Goal: Task Accomplishment & Management: Manage account settings

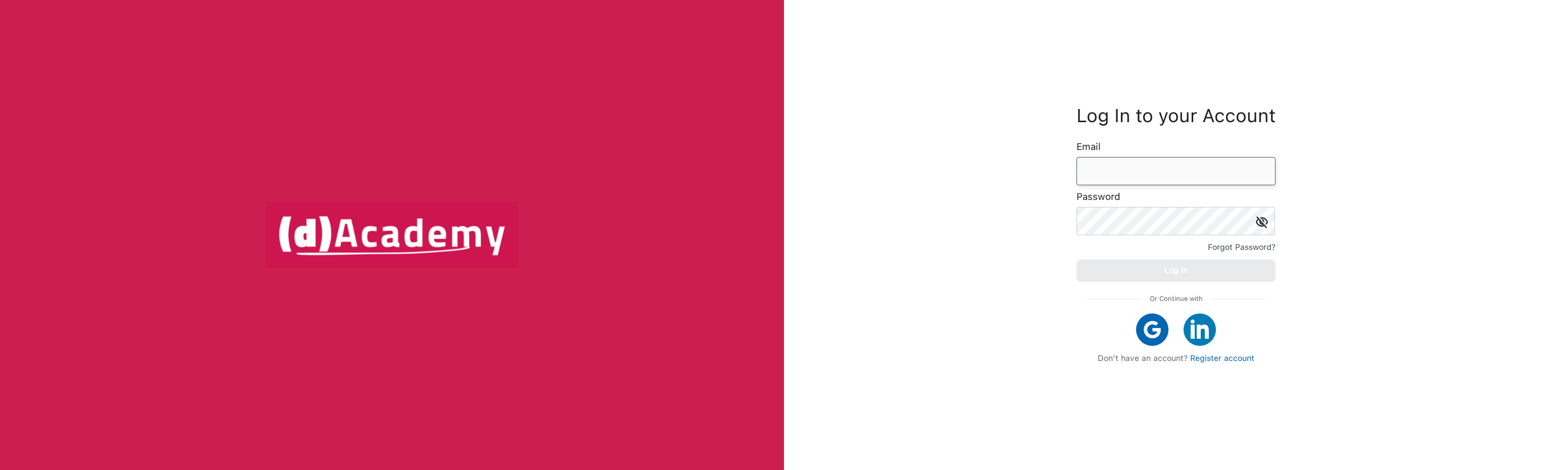
type input "**********"
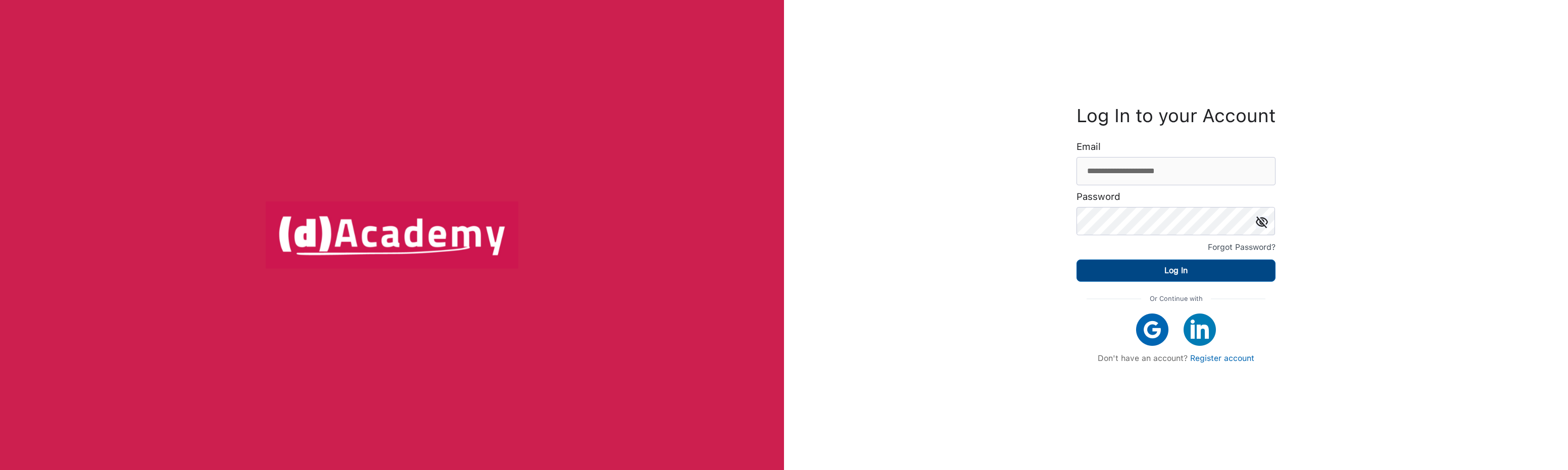
click at [1116, 271] on button "Log In" at bounding box center [1176, 271] width 199 height 22
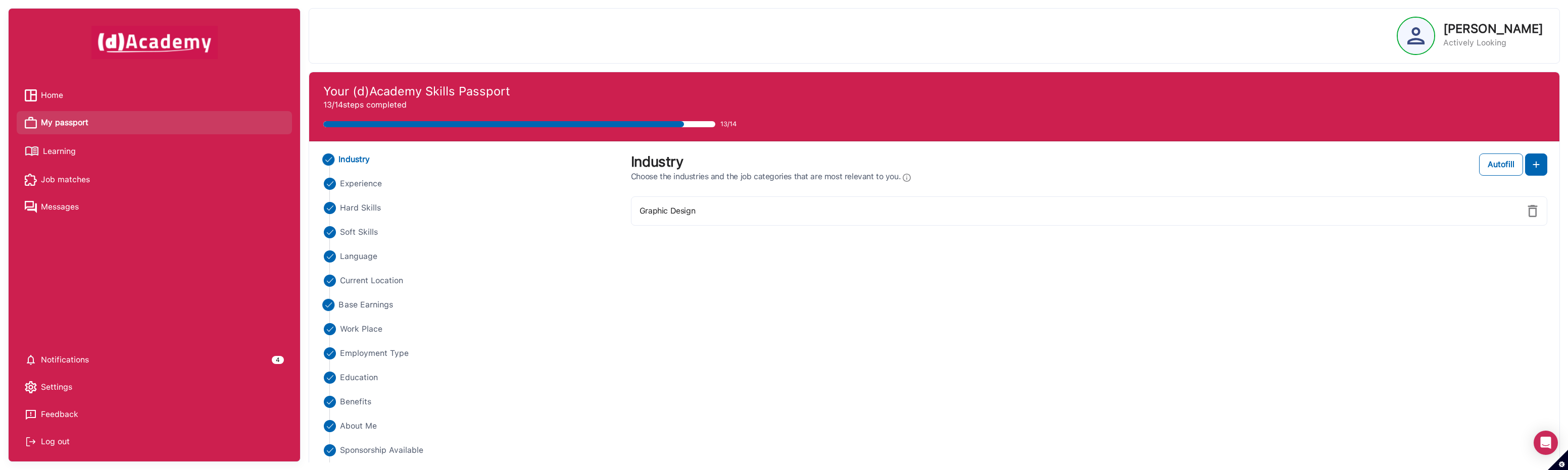
click at [362, 302] on span "Base Earnings" at bounding box center [366, 304] width 55 height 12
